Goal: Transaction & Acquisition: Purchase product/service

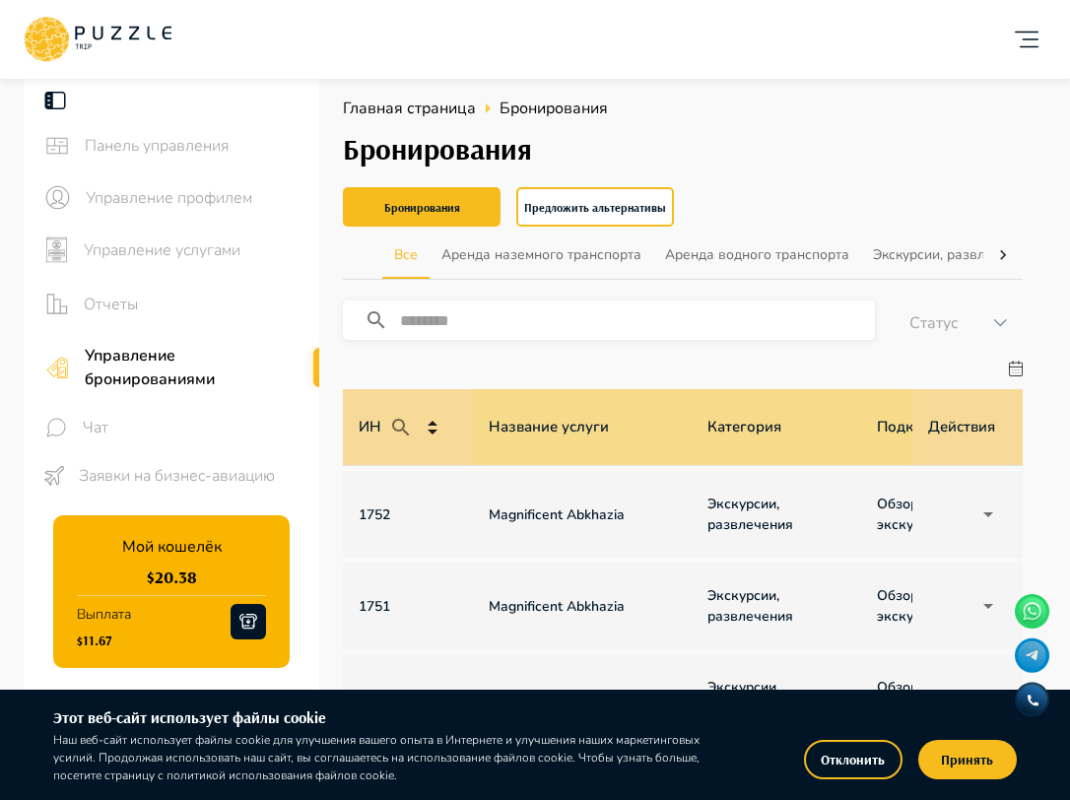
click at [129, 31] on icon at bounding box center [98, 39] width 148 height 51
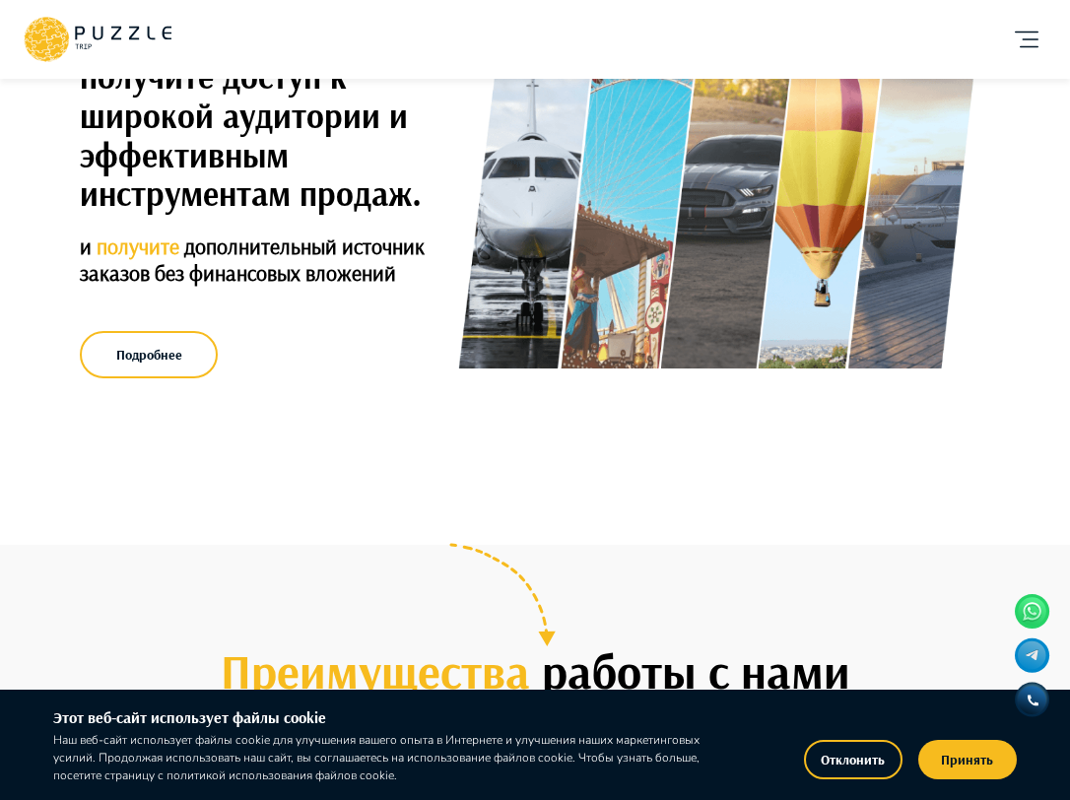
scroll to position [409, 0]
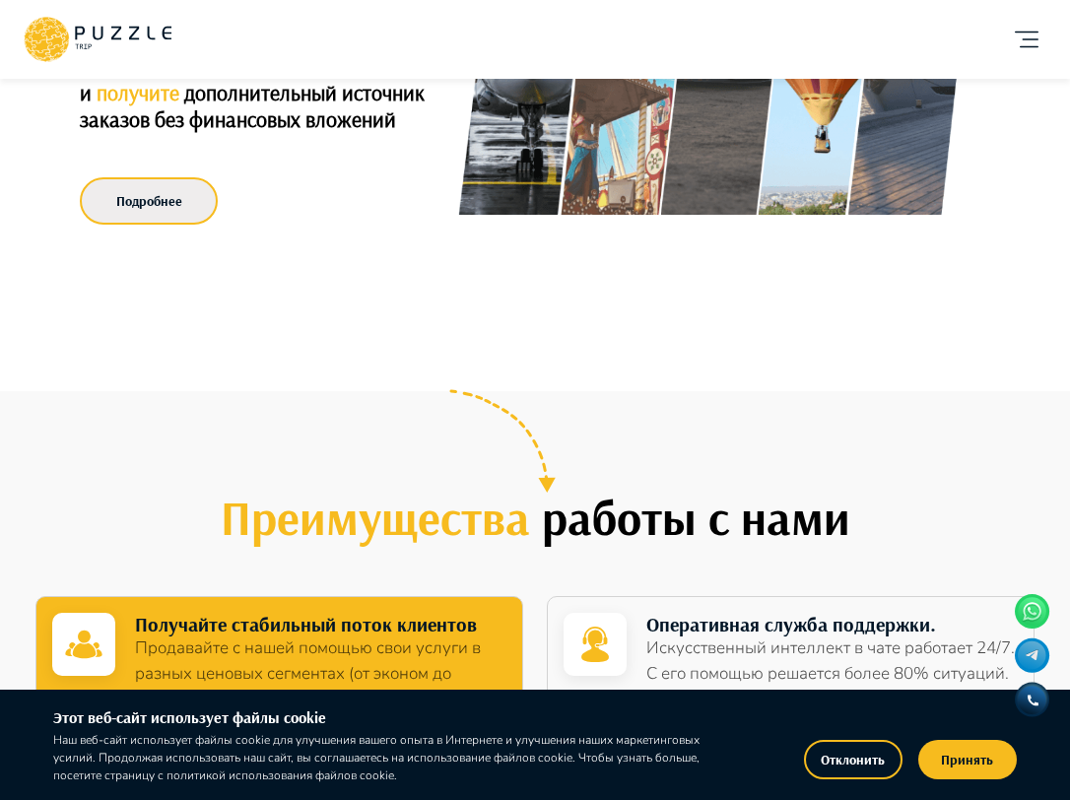
click at [154, 204] on button "Подробнее" at bounding box center [149, 200] width 138 height 47
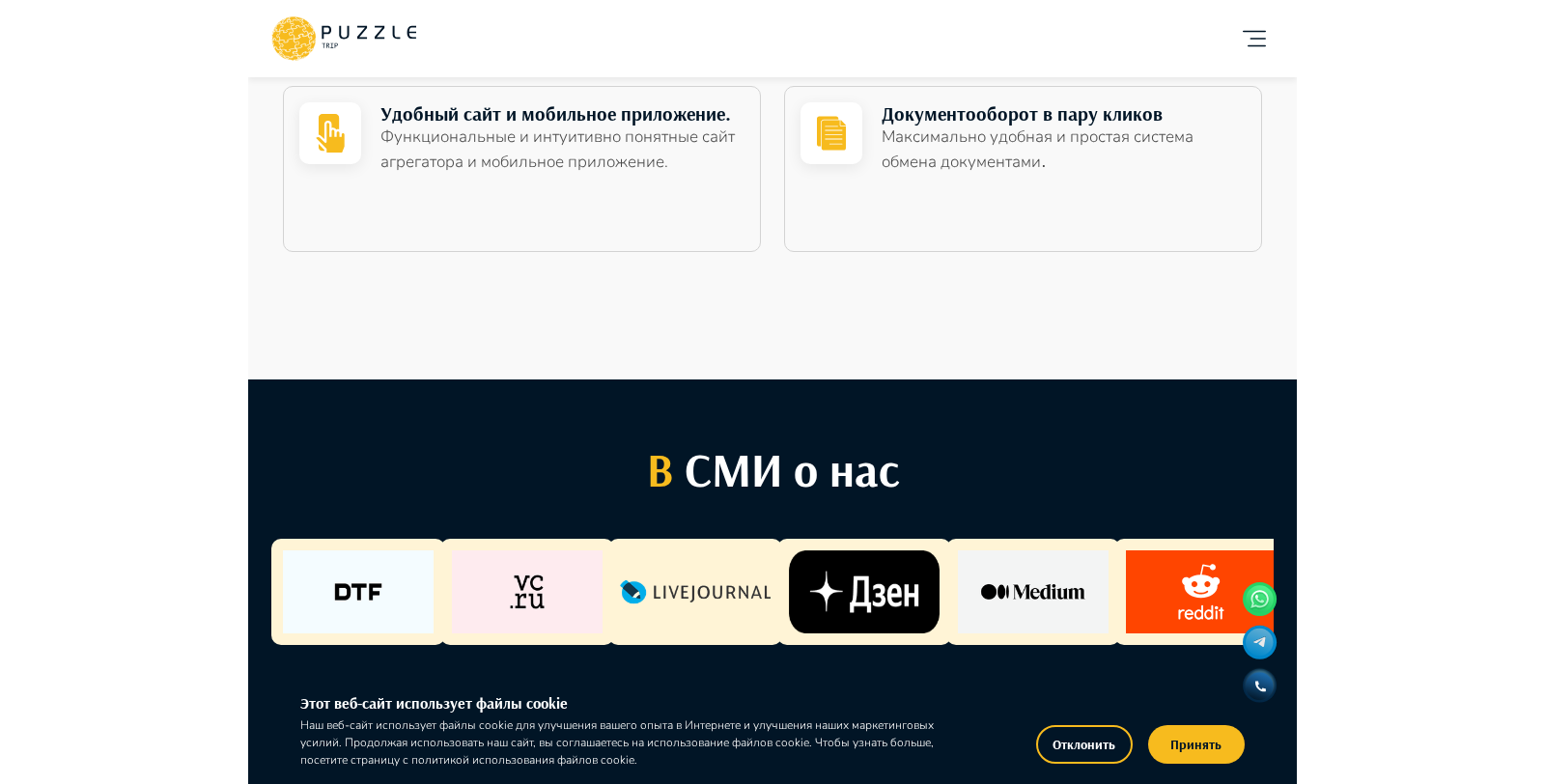
scroll to position [0, 0]
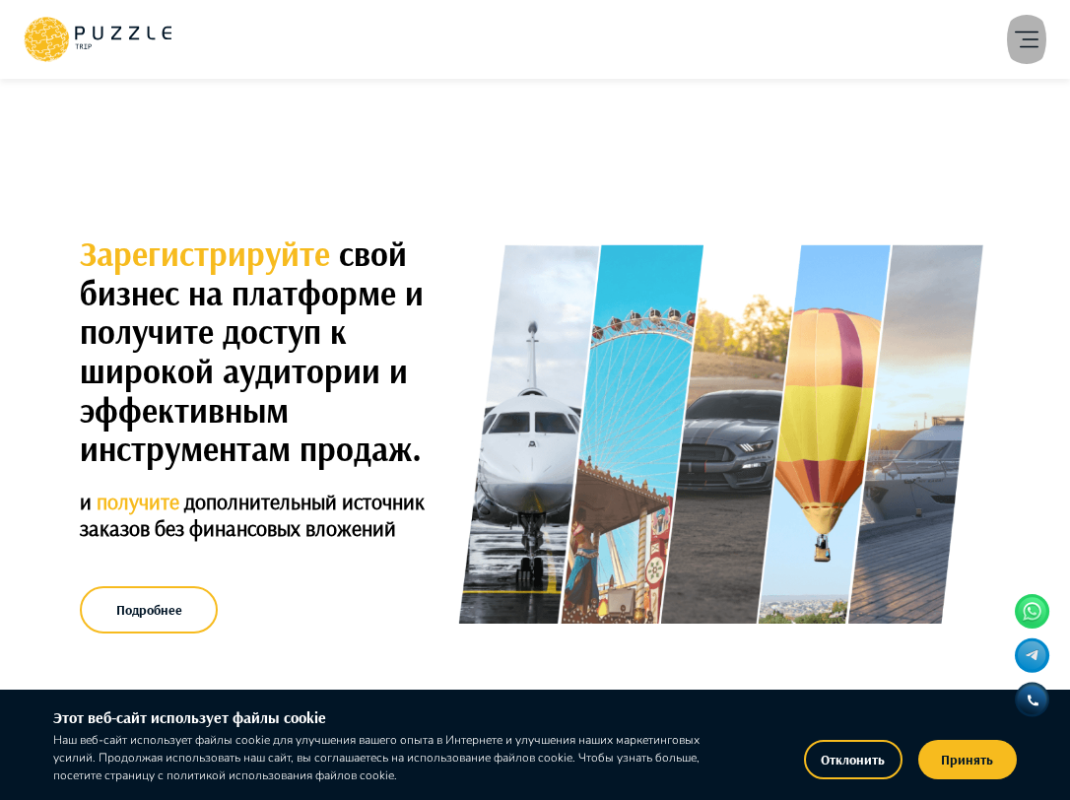
click at [1037, 49] on icon "account of current user" at bounding box center [1026, 39] width 39 height 39
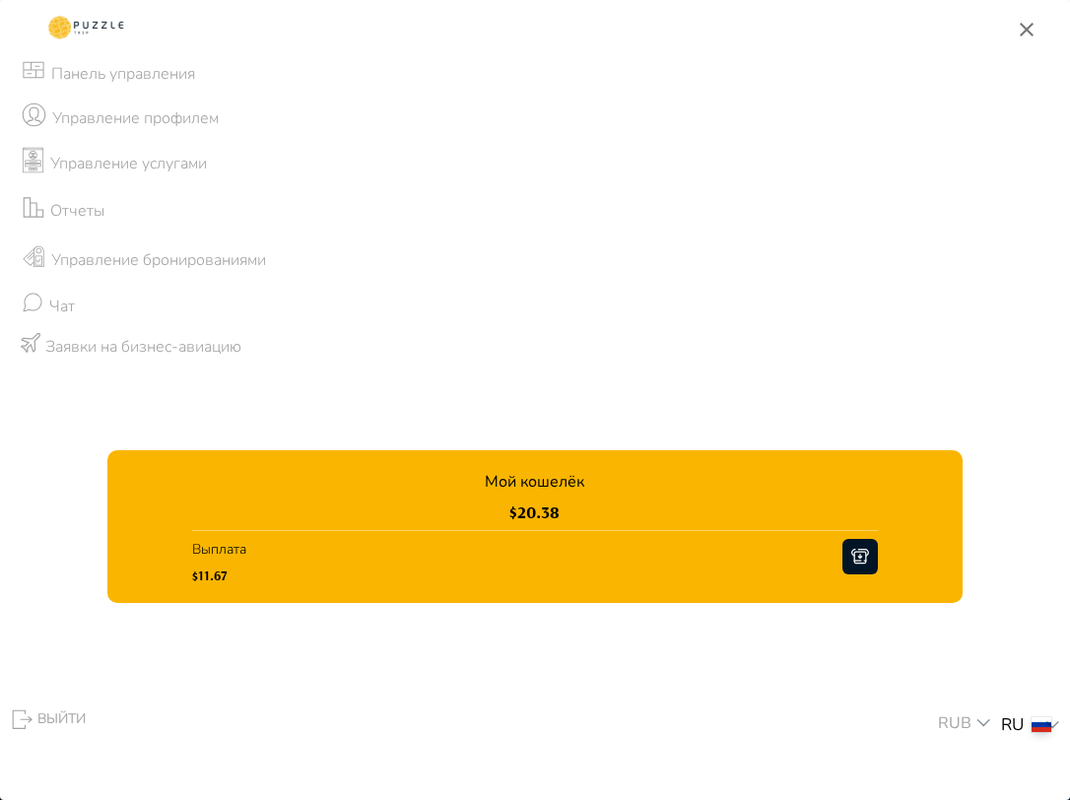
click at [104, 30] on rect at bounding box center [87, 27] width 90 height 39
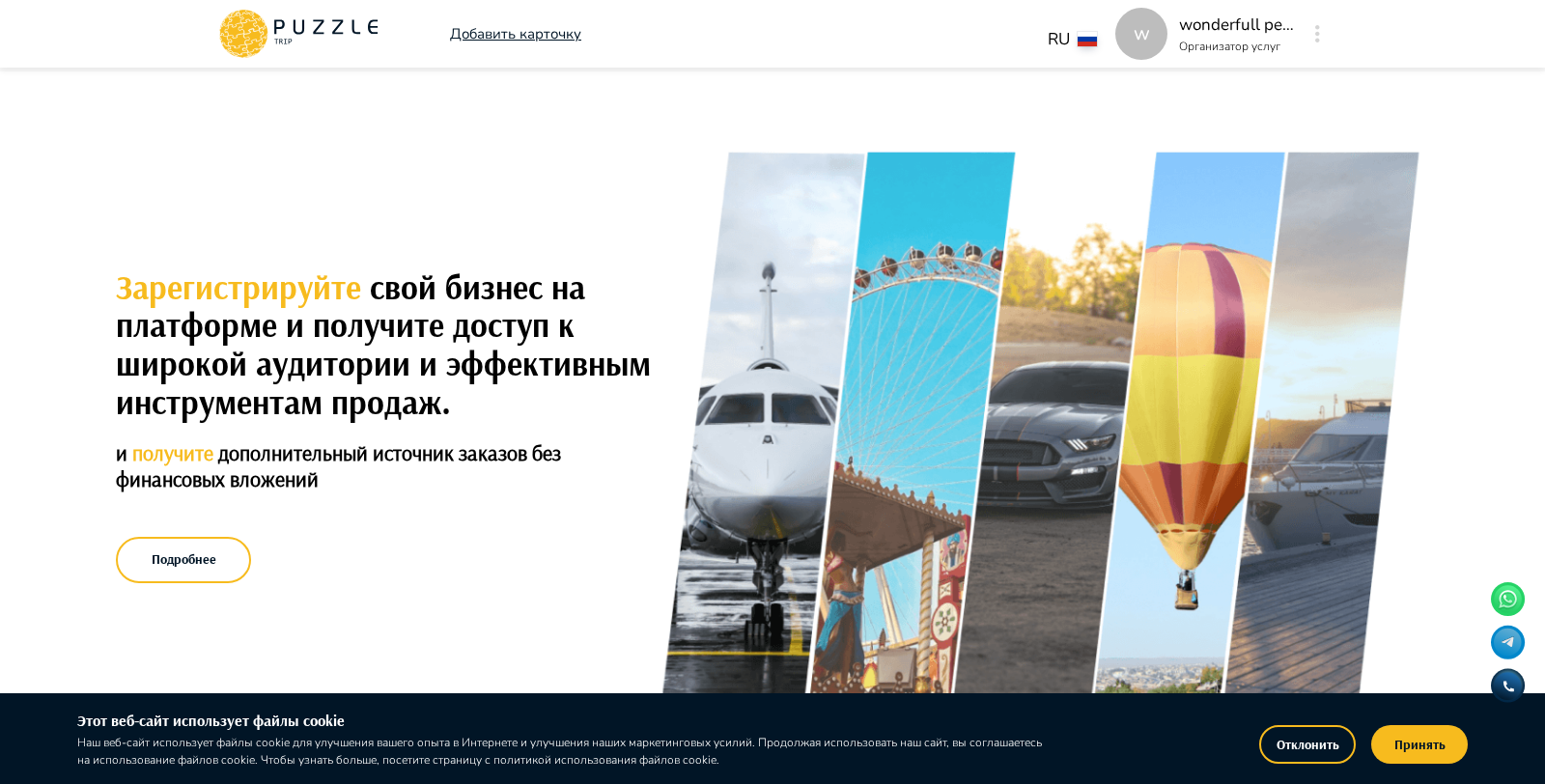
click at [1048, 26] on div "w wonderfull peace Организатор услуг w" at bounding box center [1222, 33] width 214 height 52
click at [1048, 36] on icon "button" at bounding box center [1318, 34] width 5 height 18
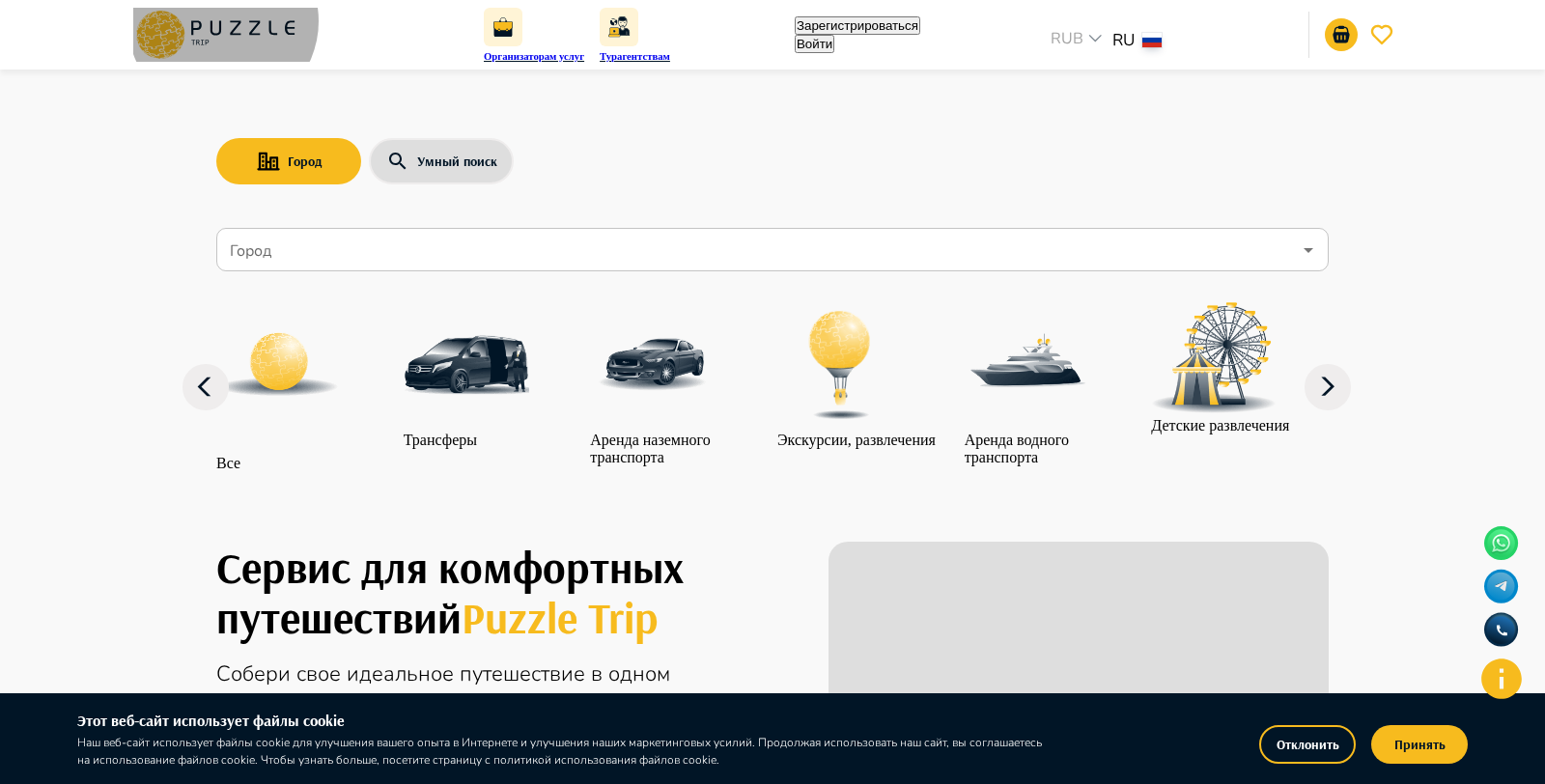
click at [834, 34] on button "Войти" at bounding box center [815, 43] width 39 height 19
type input "**********"
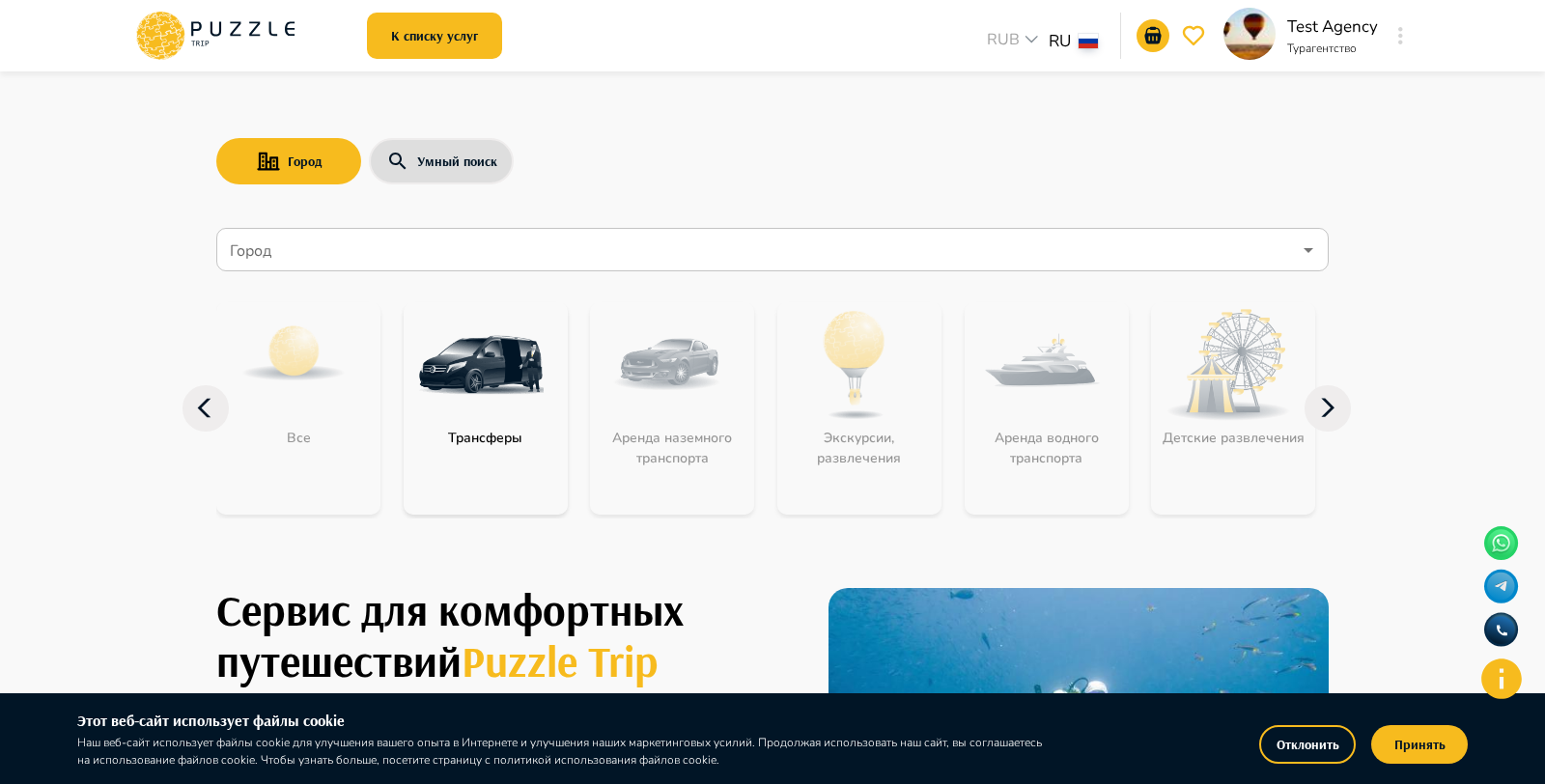
click at [509, 243] on input "Город" at bounding box center [759, 249] width 1066 height 36
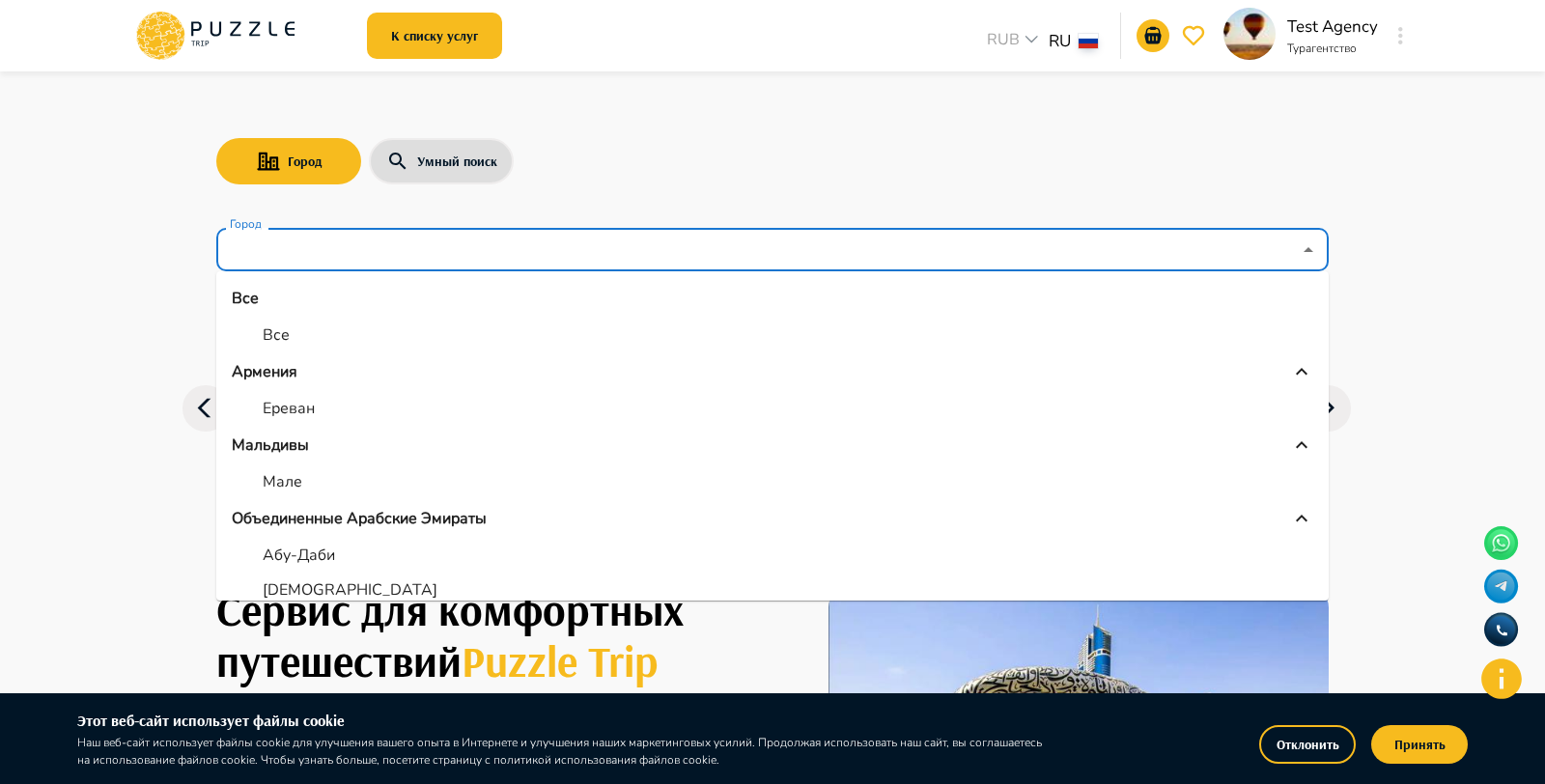
click at [277, 330] on p "Все" at bounding box center [276, 335] width 27 height 24
type input "***"
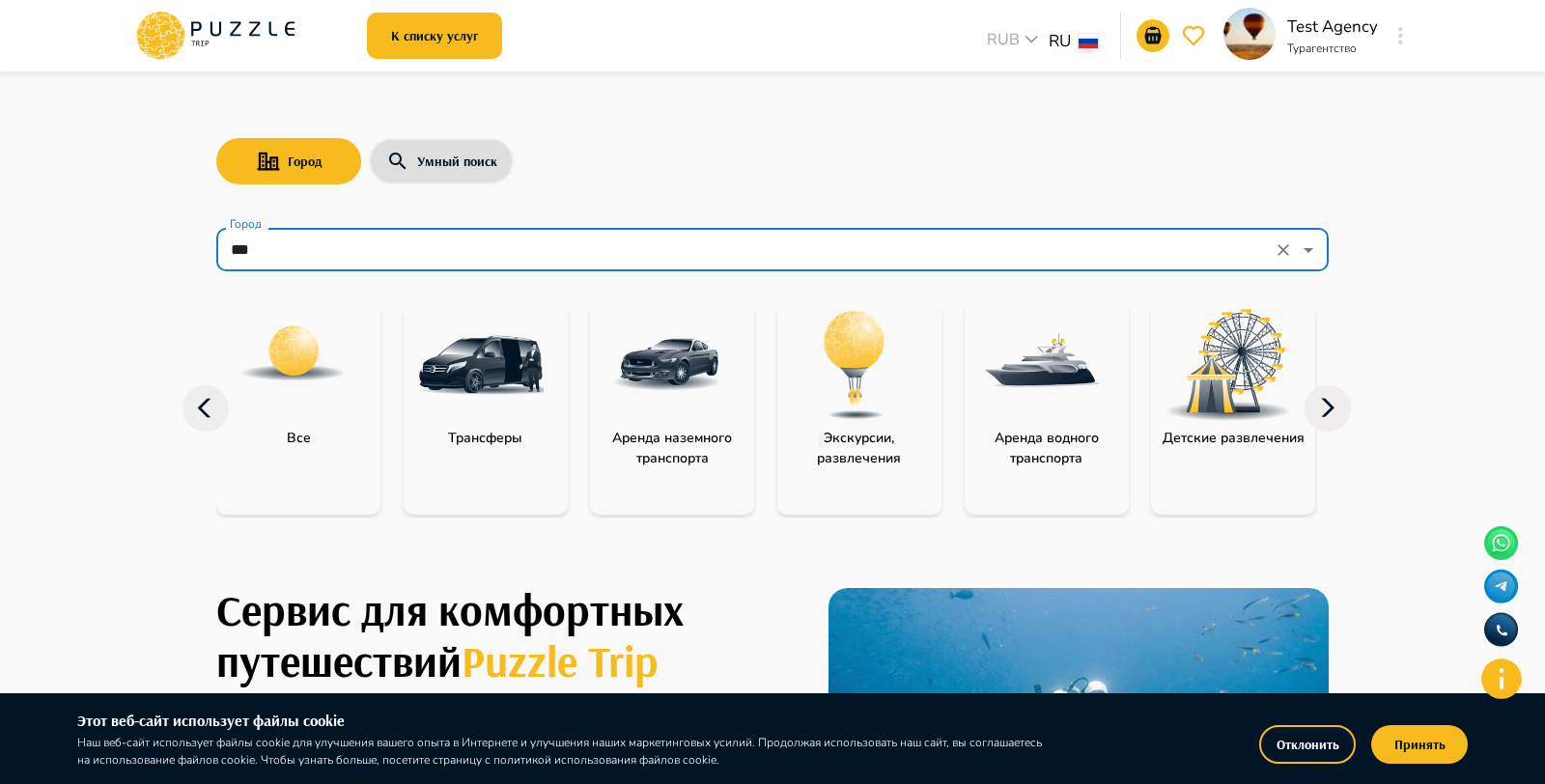
click at [636, 396] on img "category-landing_transport" at bounding box center [668, 365] width 125 height 125
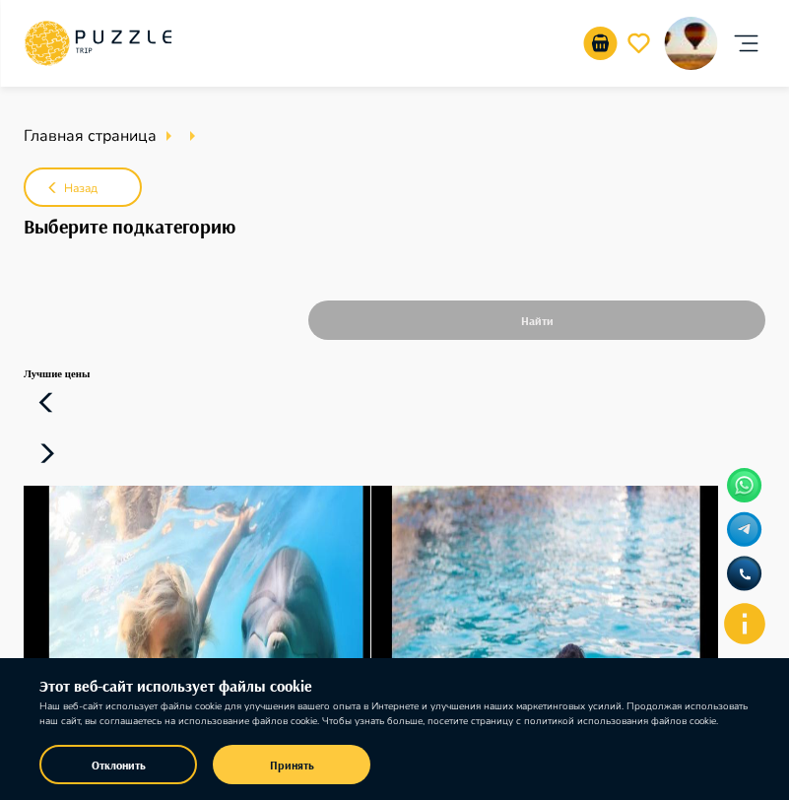
click at [326, 768] on button "Принять" at bounding box center [292, 764] width 158 height 39
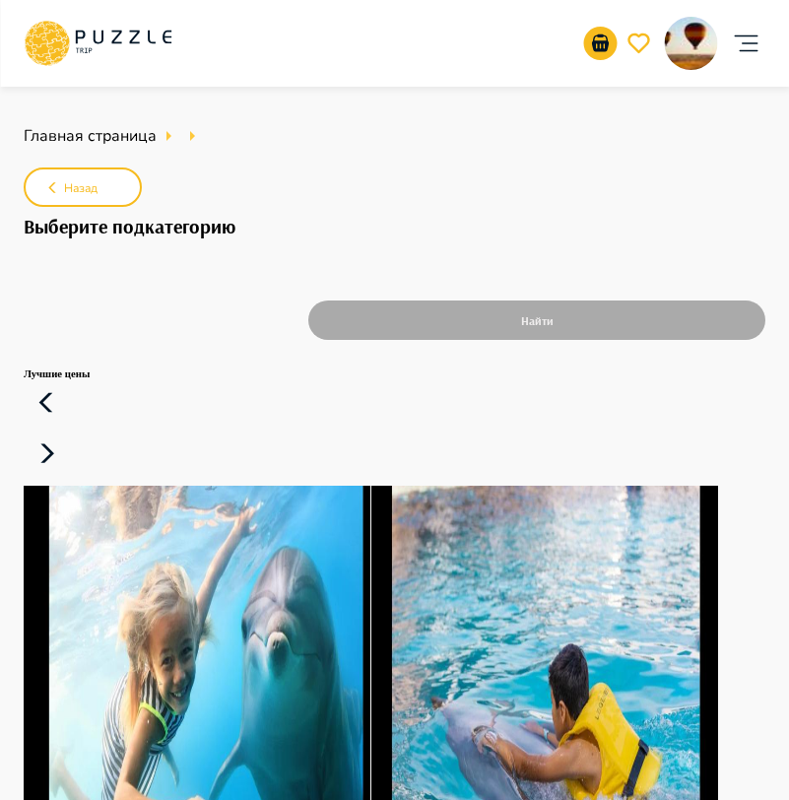
click at [99, 47] on icon at bounding box center [98, 43] width 148 height 51
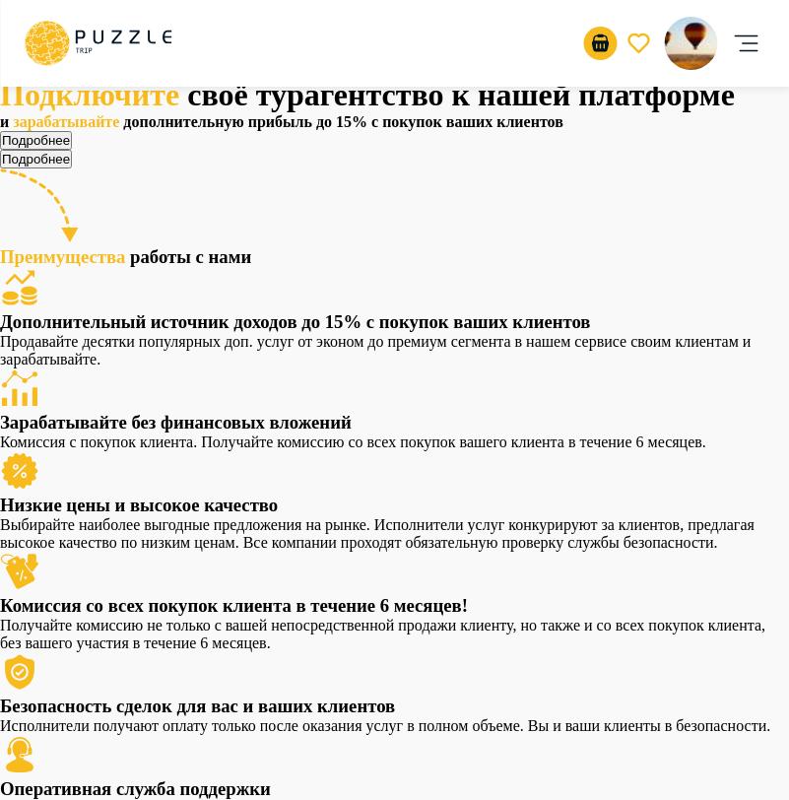
click at [750, 37] on icon "account of current user" at bounding box center [745, 43] width 39 height 39
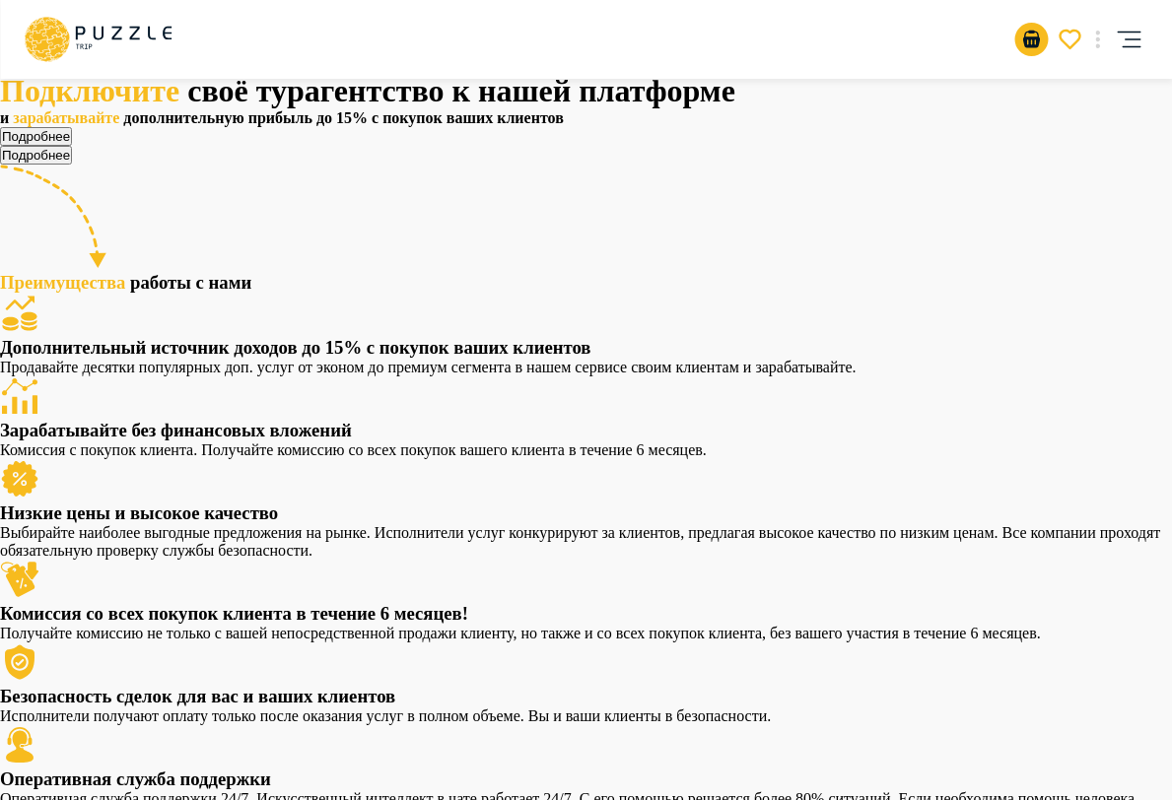
click at [946, 29] on icon "account of current user" at bounding box center [1127, 39] width 39 height 39
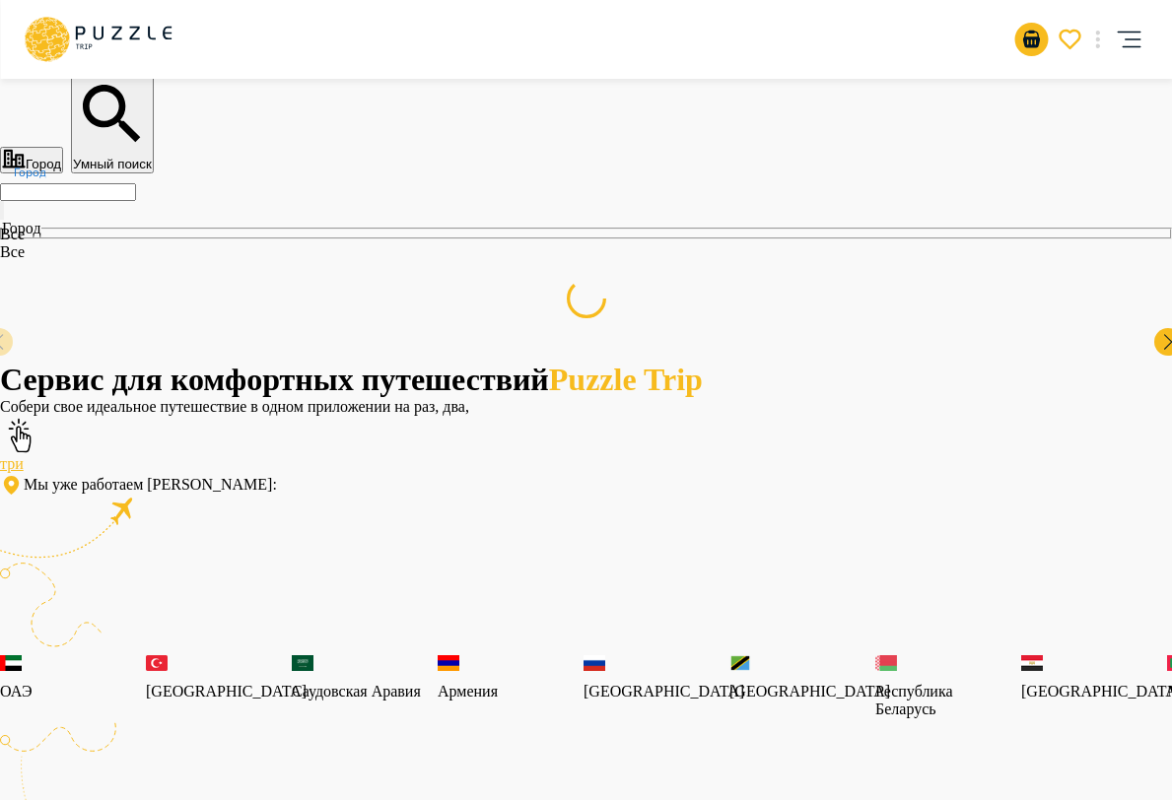
click at [136, 201] on input "Город" at bounding box center [68, 192] width 136 height 18
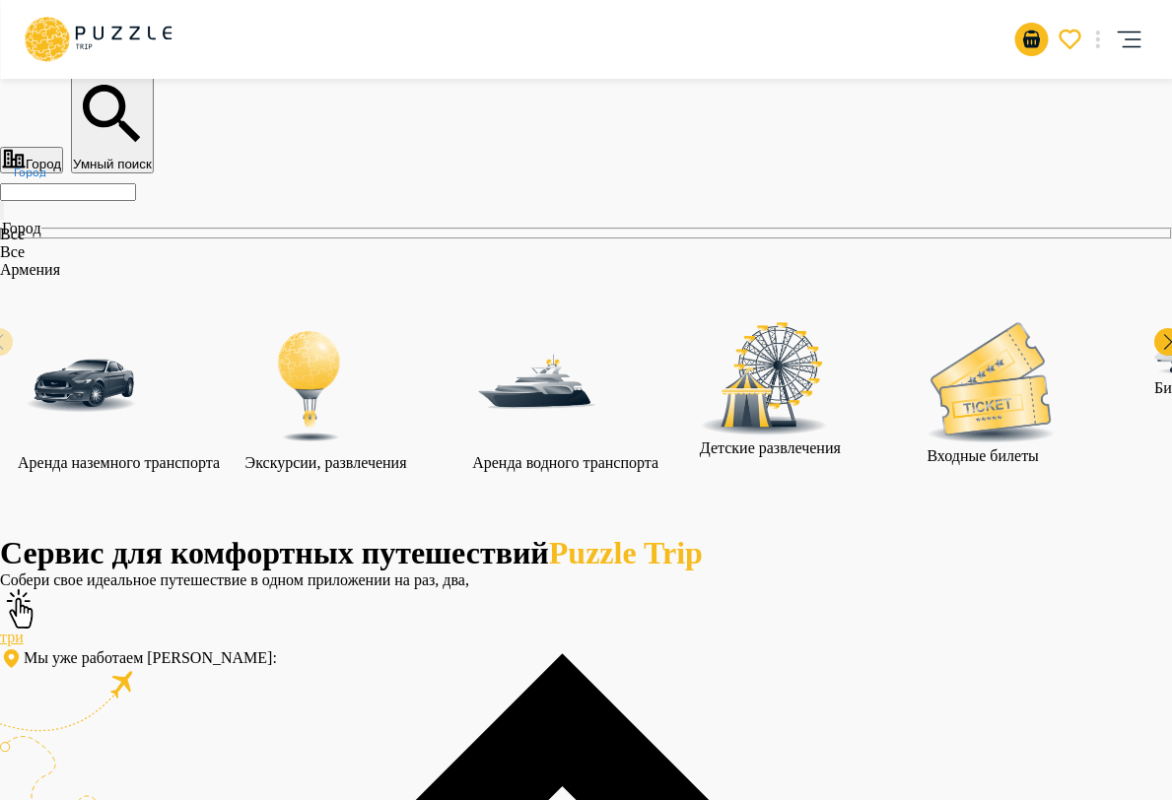
type input "******"
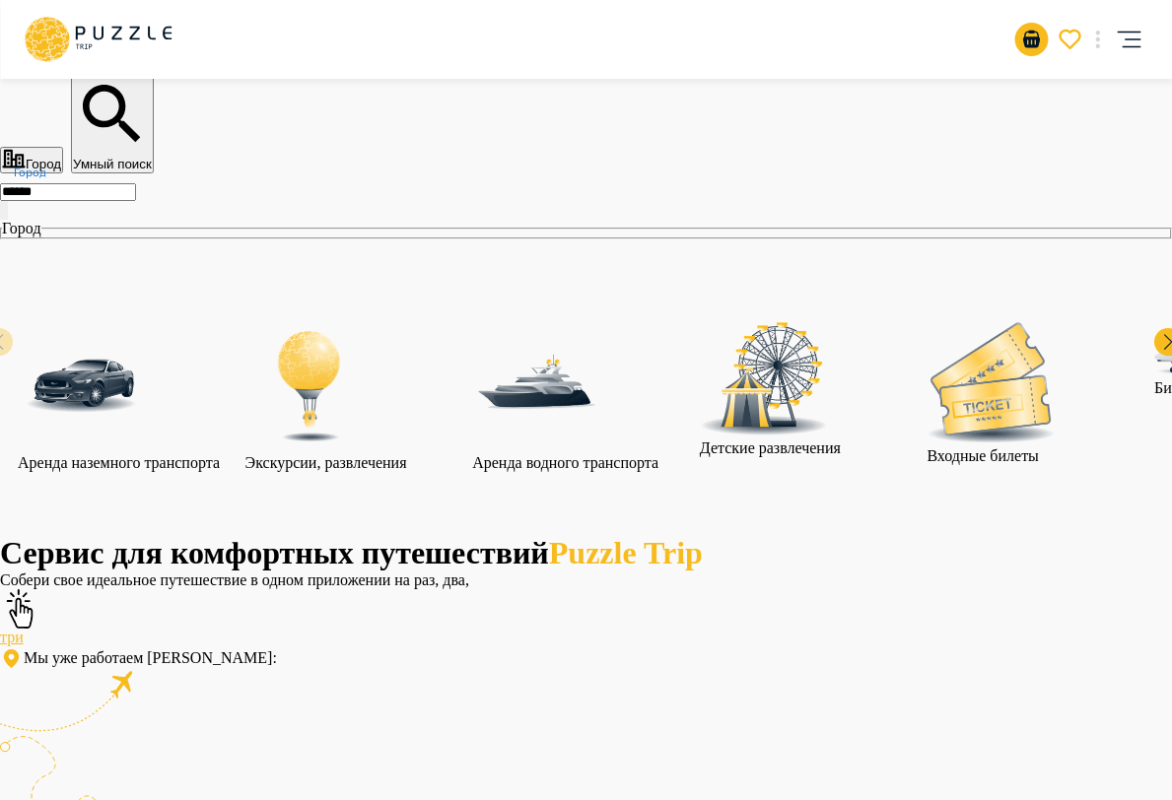
click at [146, 387] on img "category-landing_transport" at bounding box center [82, 386] width 128 height 128
click at [146, 396] on img "category-landing_transport" at bounding box center [82, 386] width 128 height 128
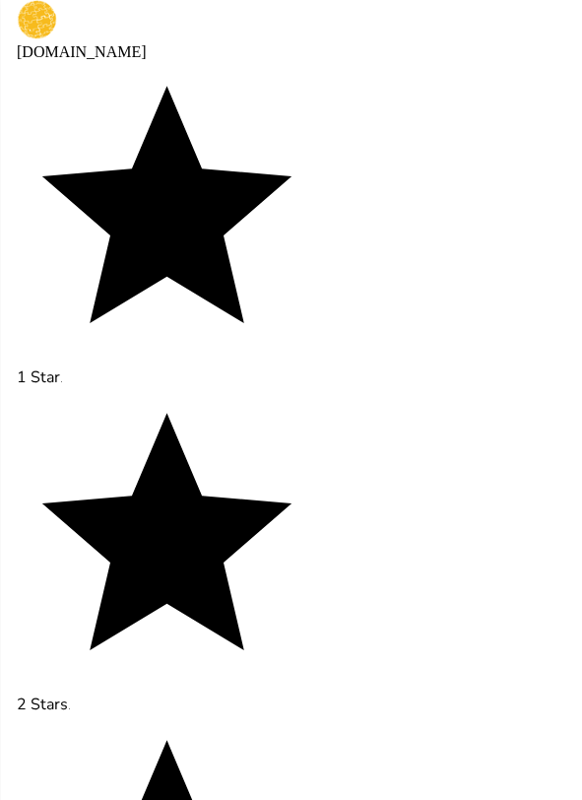
scroll to position [175, 0]
click at [146, 139] on div "Все" at bounding box center [151, 88] width 79 height 101
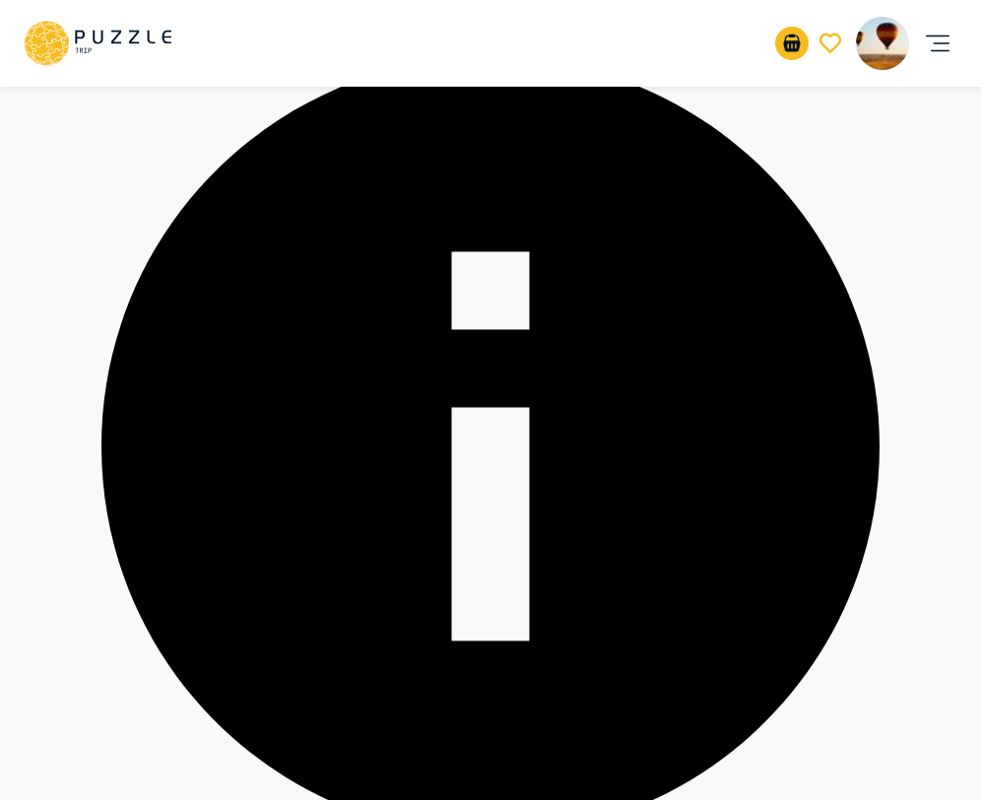
scroll to position [392, 0]
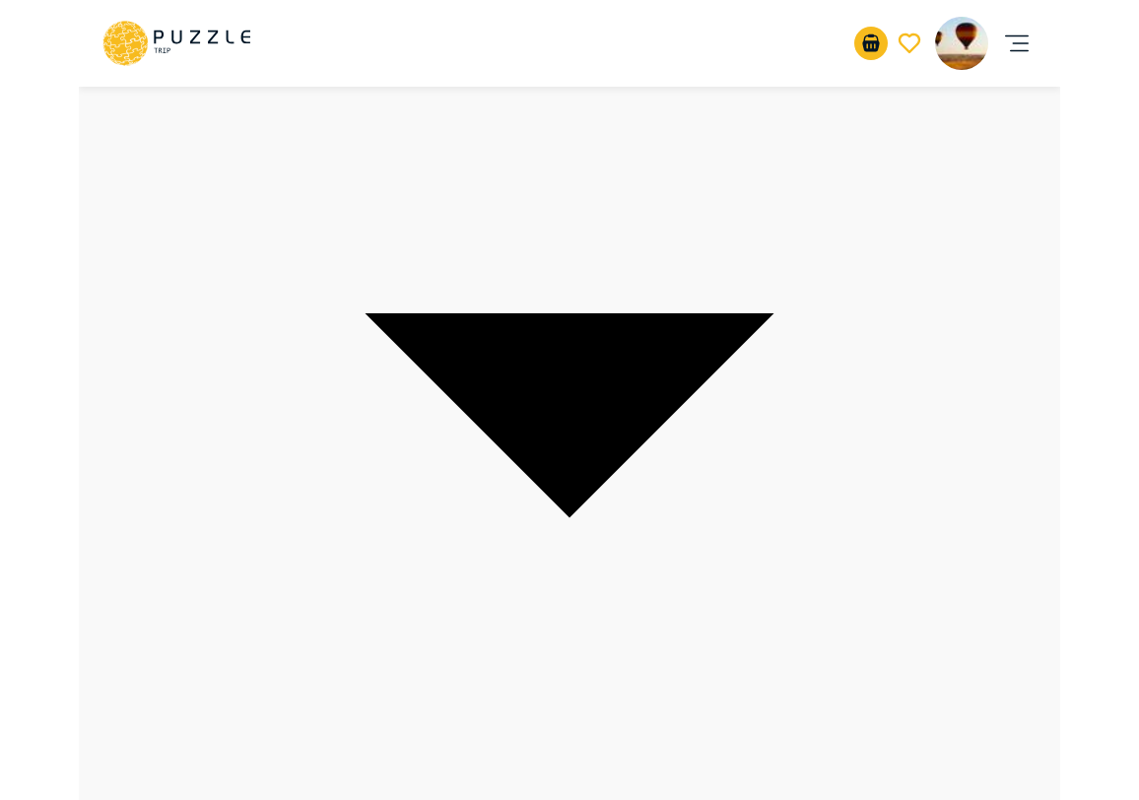
scroll to position [320, 0]
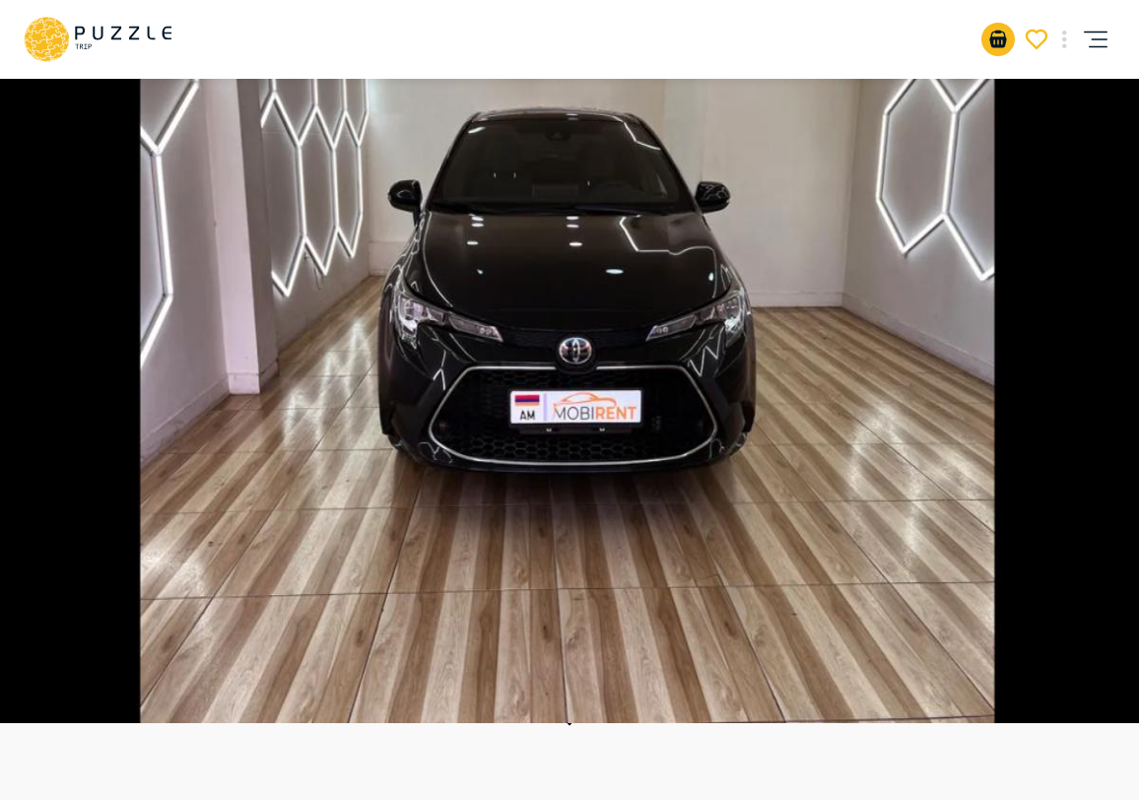
scroll to position [0, 0]
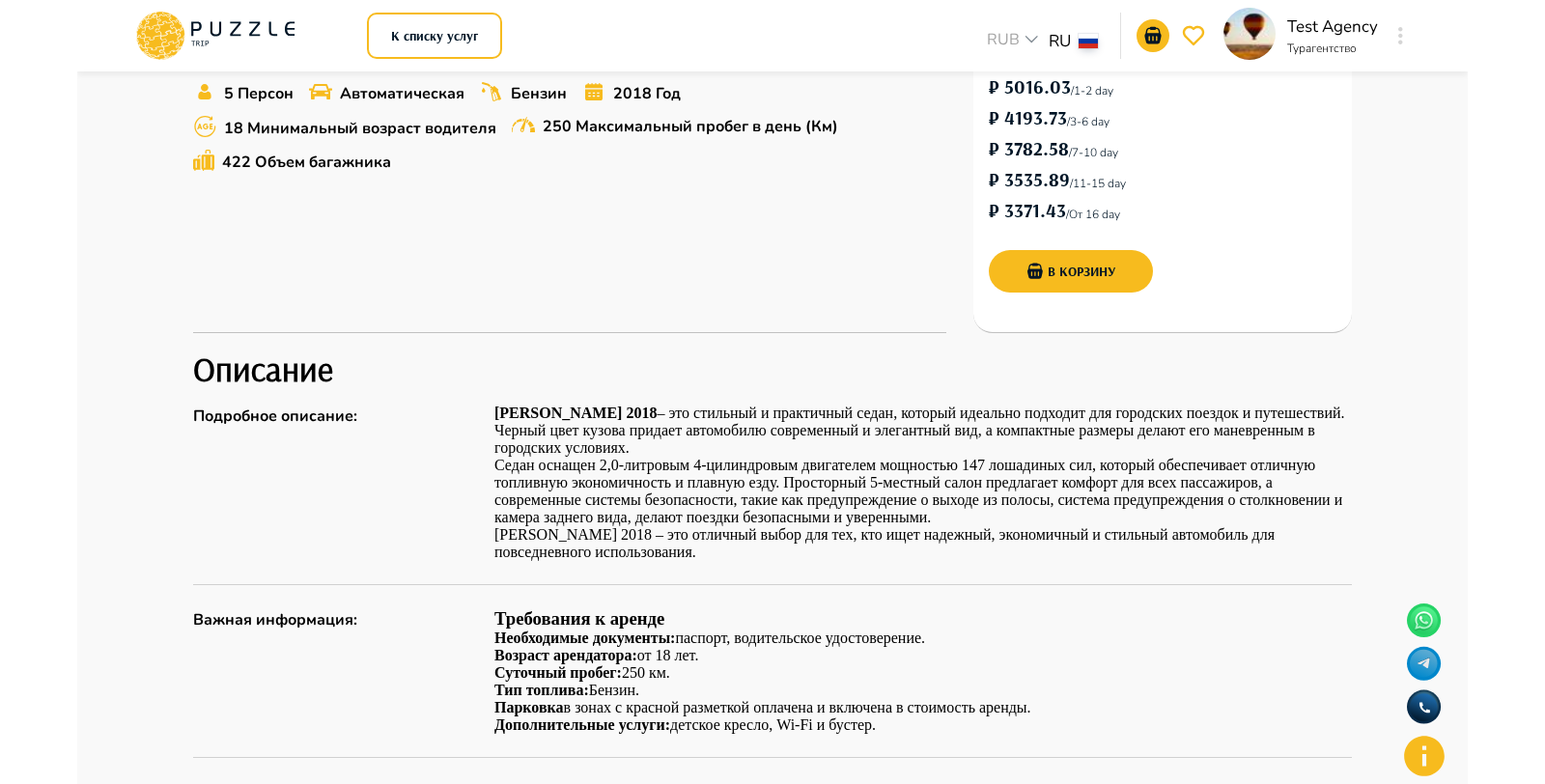
scroll to position [707, 0]
